Goal: Navigation & Orientation: Find specific page/section

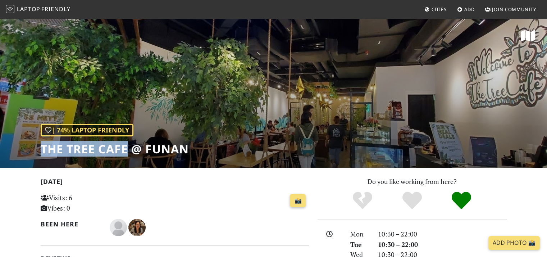
drag, startPoint x: 36, startPoint y: 147, endPoint x: 125, endPoint y: 151, distance: 88.8
click at [128, 151] on div "| 74% Laptop Friendly The Tree Cafe @ Funan" at bounding box center [273, 93] width 547 height 150
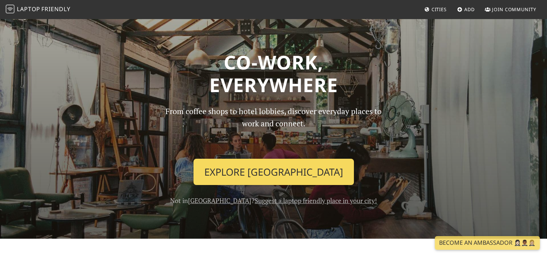
click at [298, 176] on link "Explore [GEOGRAPHIC_DATA]" at bounding box center [273, 172] width 160 height 27
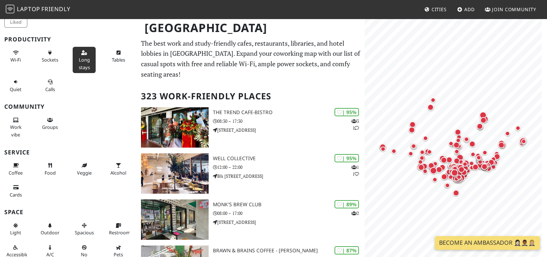
scroll to position [36, 0]
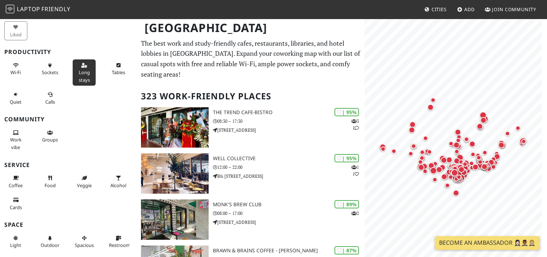
click at [79, 73] on span "Long stays" at bounding box center [84, 76] width 11 height 14
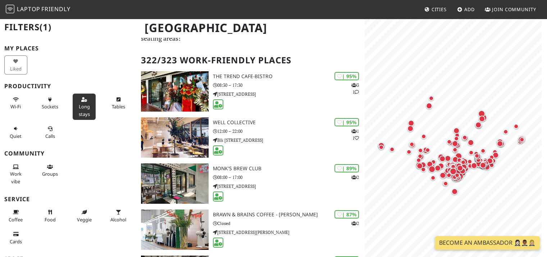
scroll to position [0, 0]
